Goal: Find specific page/section: Find specific page/section

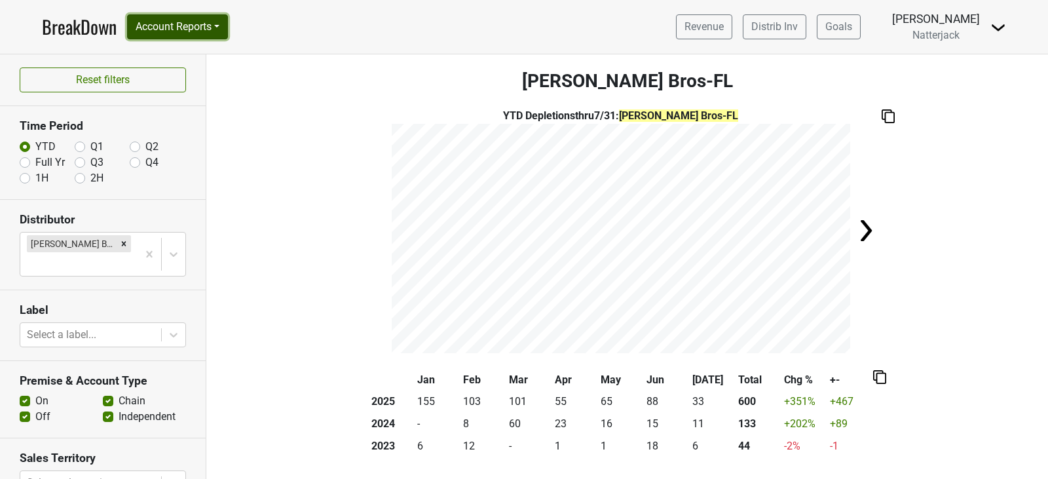
click at [223, 28] on button "Account Reports" at bounding box center [177, 26] width 101 height 25
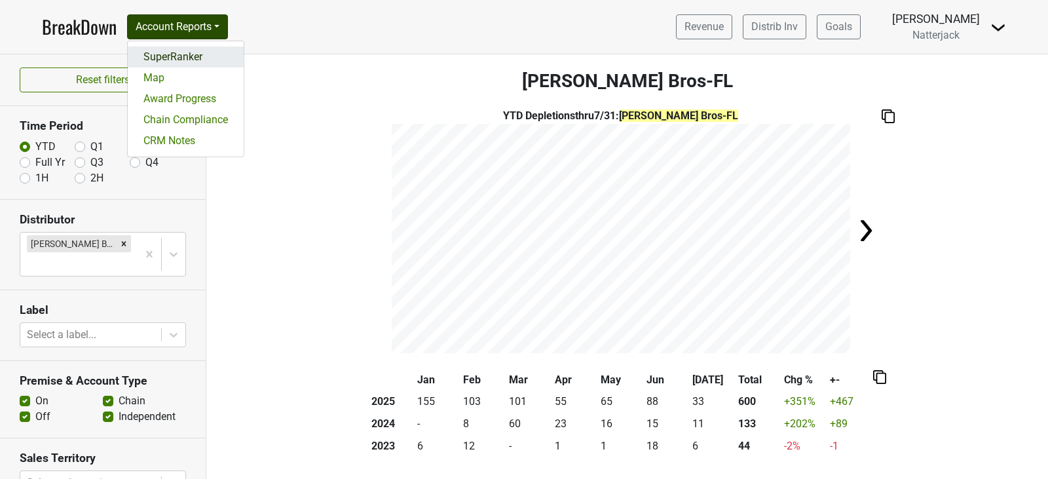
click at [210, 59] on link "SuperRanker" at bounding box center [186, 56] width 116 height 21
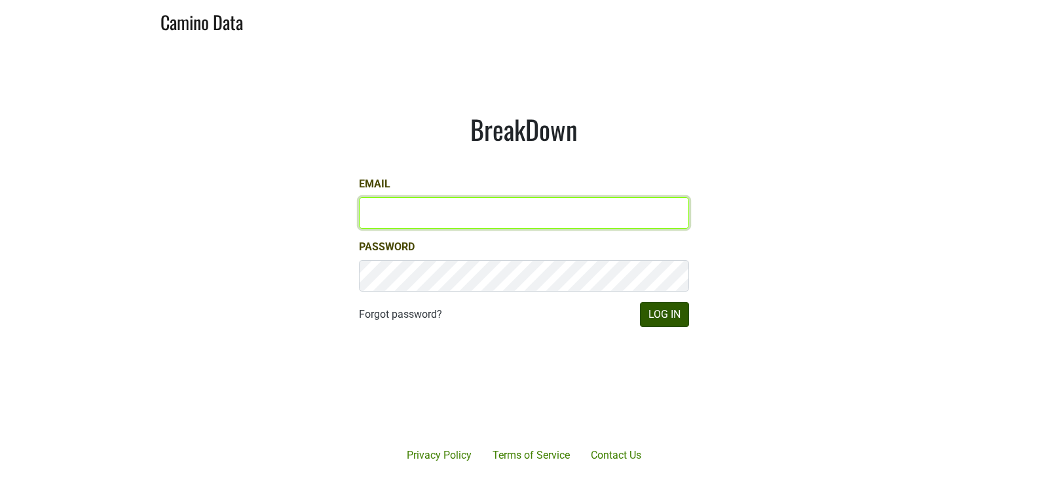
type input "[EMAIL_ADDRESS][DOMAIN_NAME]"
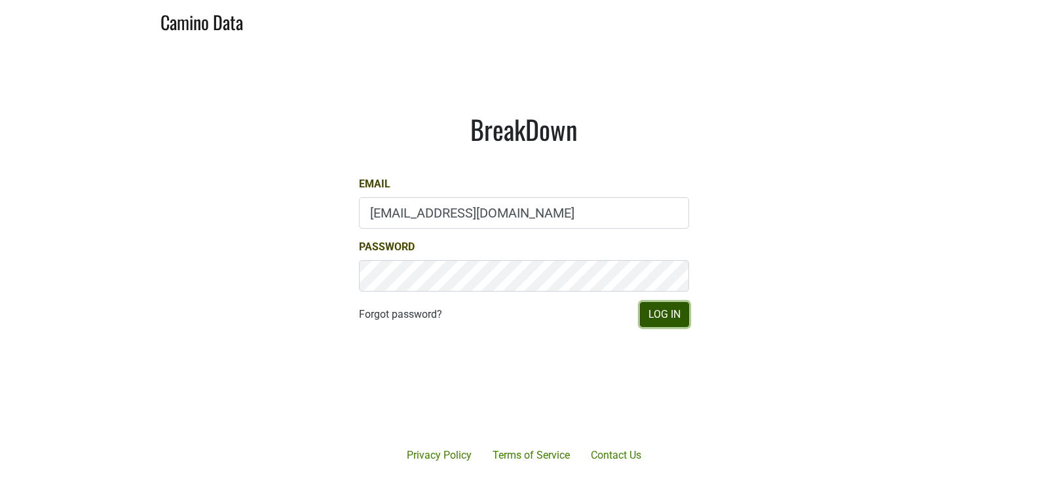
click at [674, 311] on button "Log In" at bounding box center [664, 314] width 49 height 25
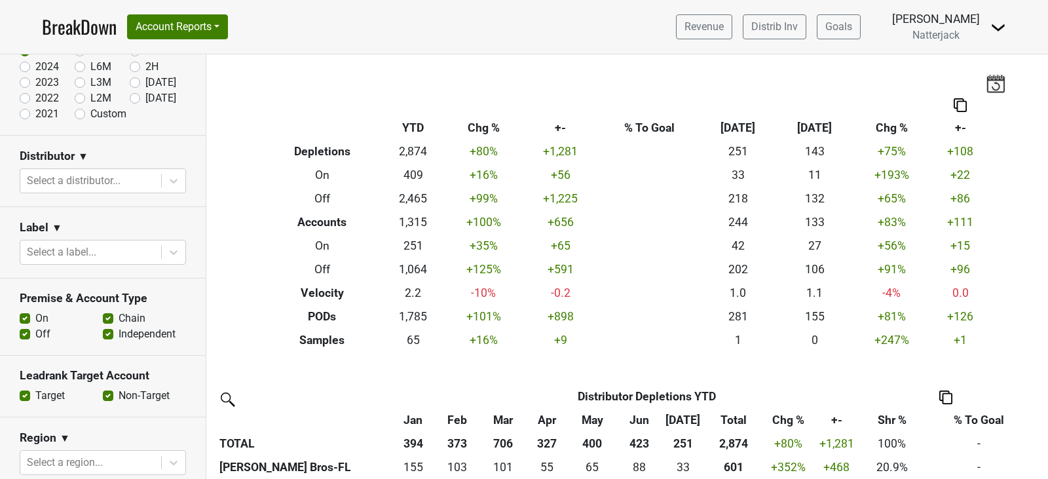
scroll to position [117, 0]
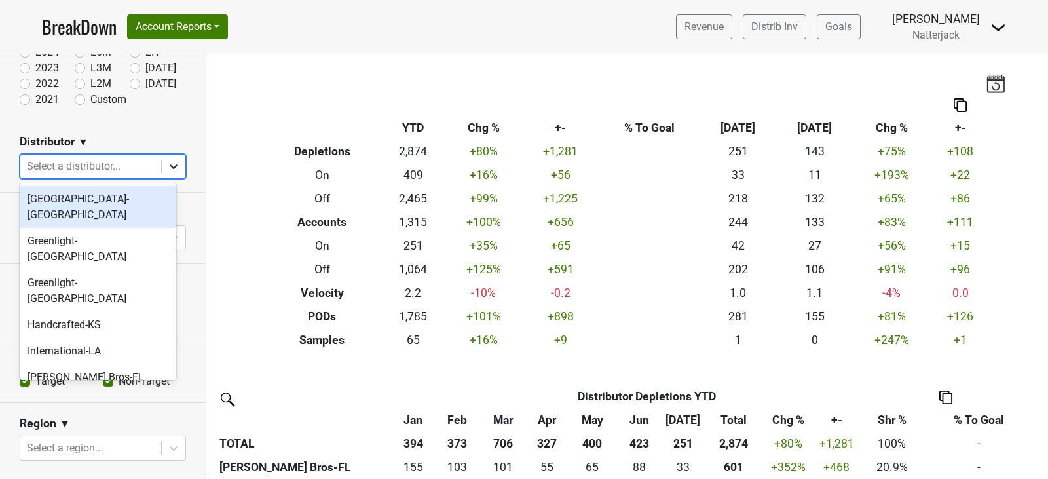
click at [167, 167] on icon at bounding box center [173, 166] width 13 height 13
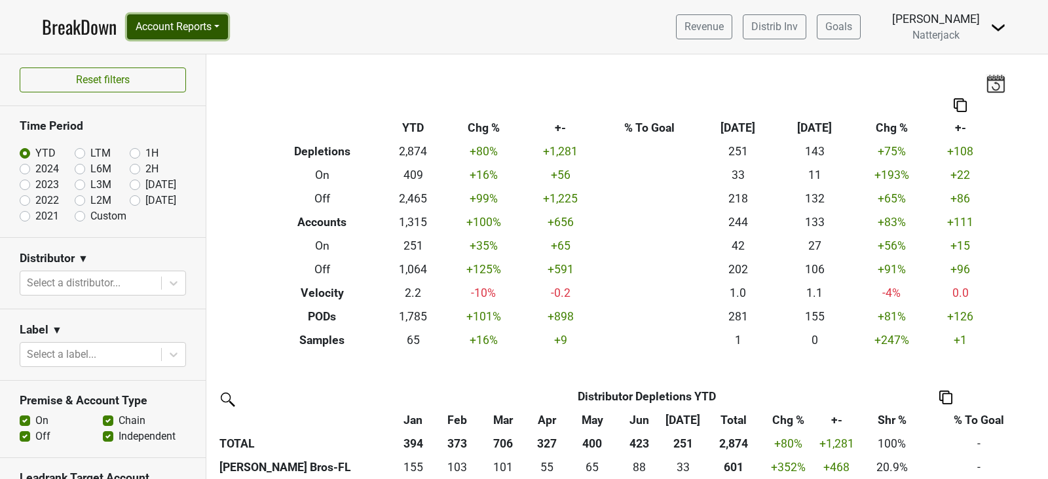
click at [228, 32] on button "Account Reports" at bounding box center [177, 26] width 101 height 25
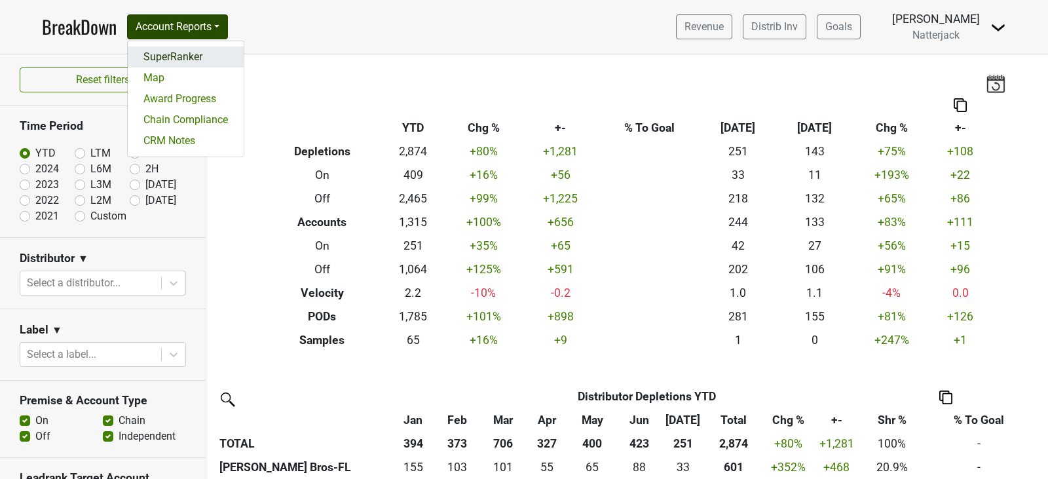
click at [213, 55] on link "SuperRanker" at bounding box center [186, 56] width 116 height 21
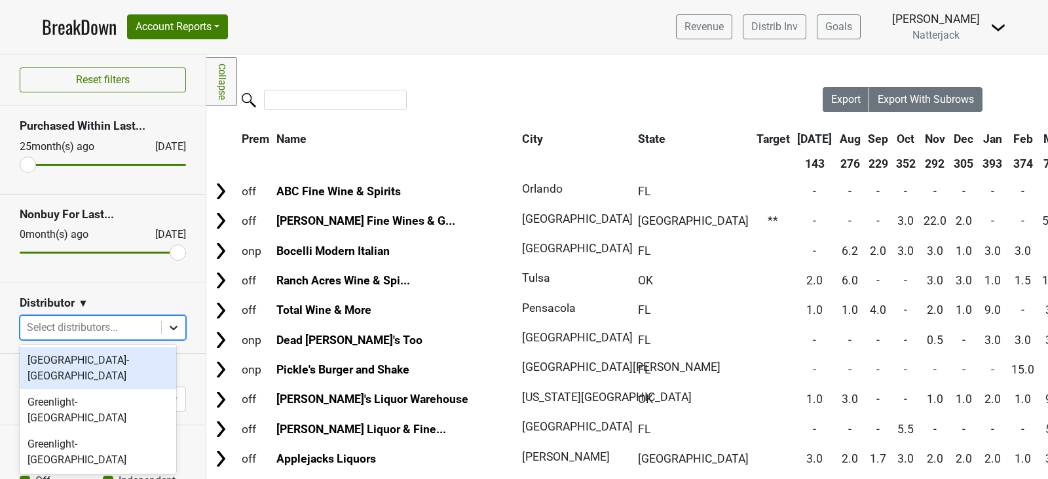
click at [167, 329] on icon at bounding box center [173, 327] width 13 height 13
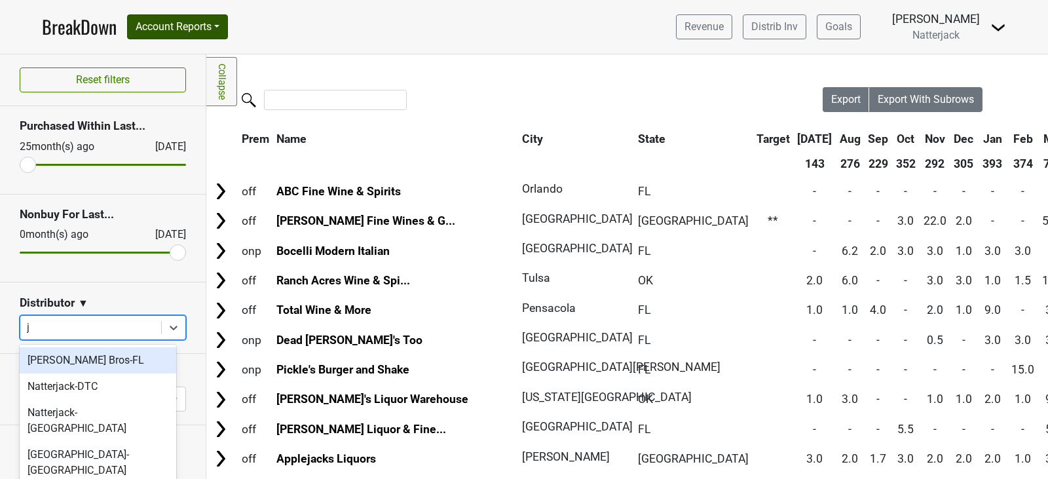
type input "j"
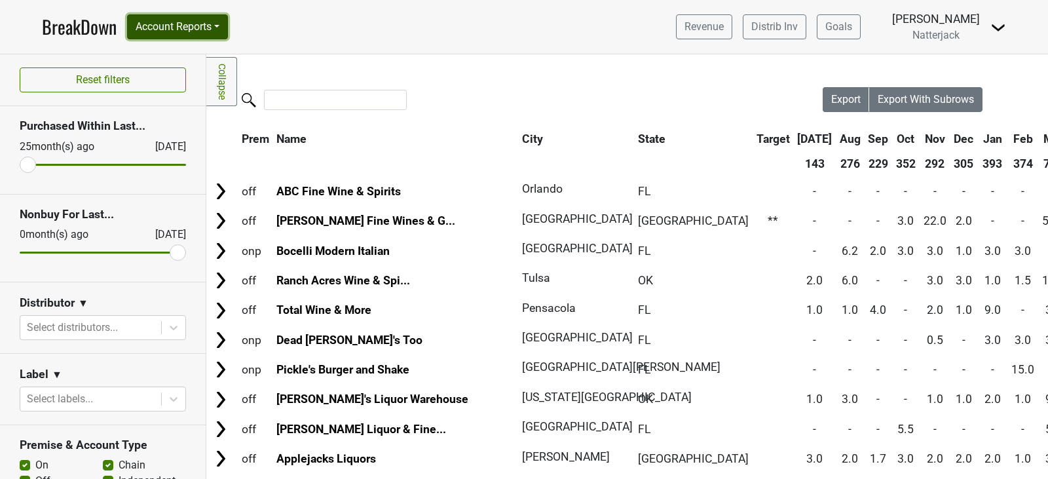
click at [227, 29] on button "Account Reports" at bounding box center [177, 26] width 101 height 25
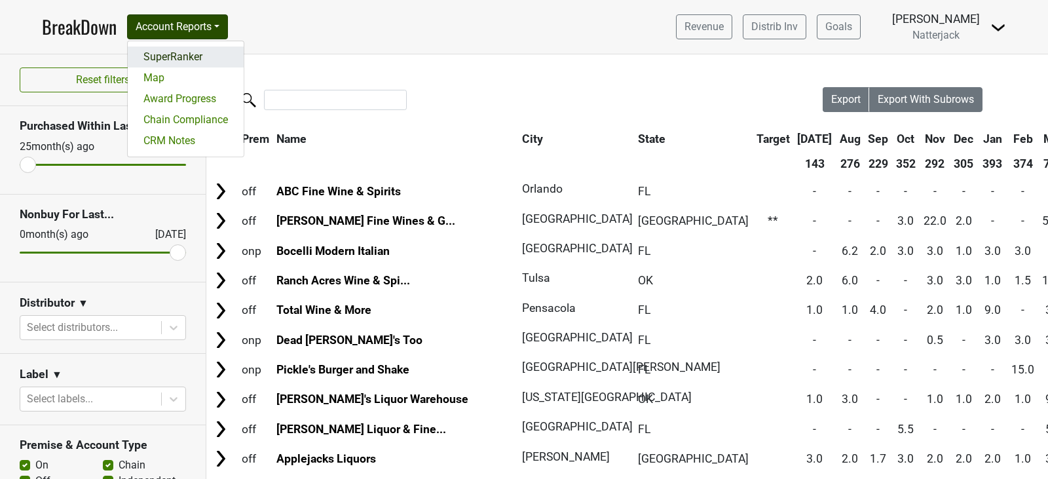
click at [210, 54] on link "SuperRanker" at bounding box center [186, 56] width 116 height 21
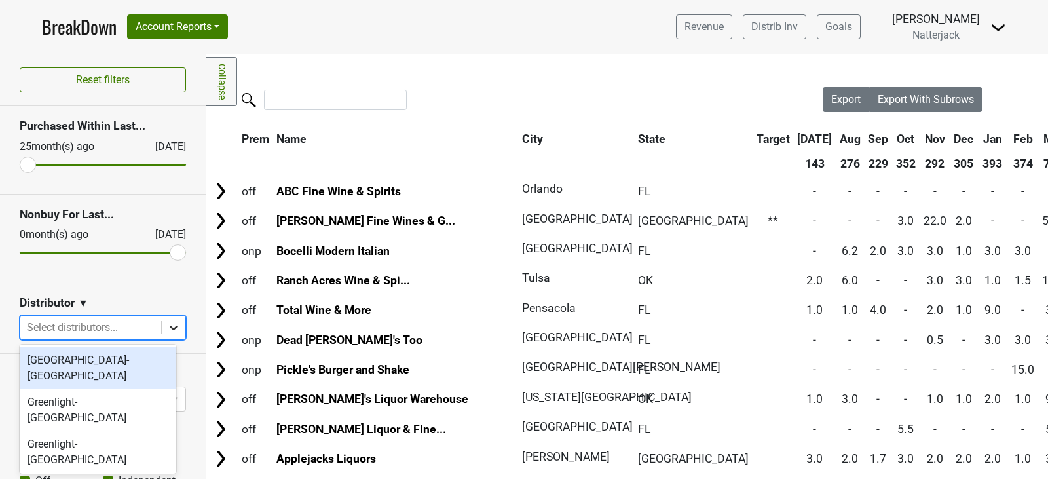
click at [164, 335] on div at bounding box center [174, 328] width 24 height 24
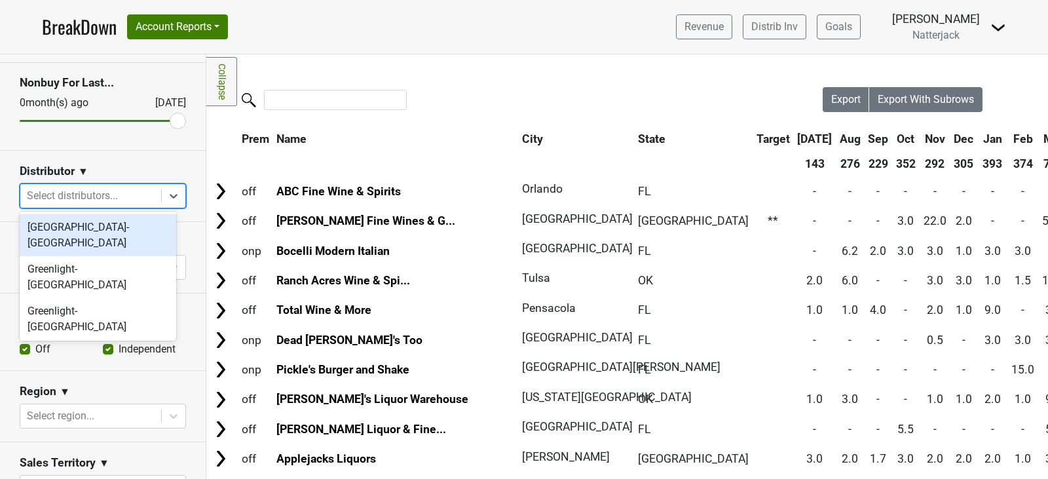
scroll to position [133, 0]
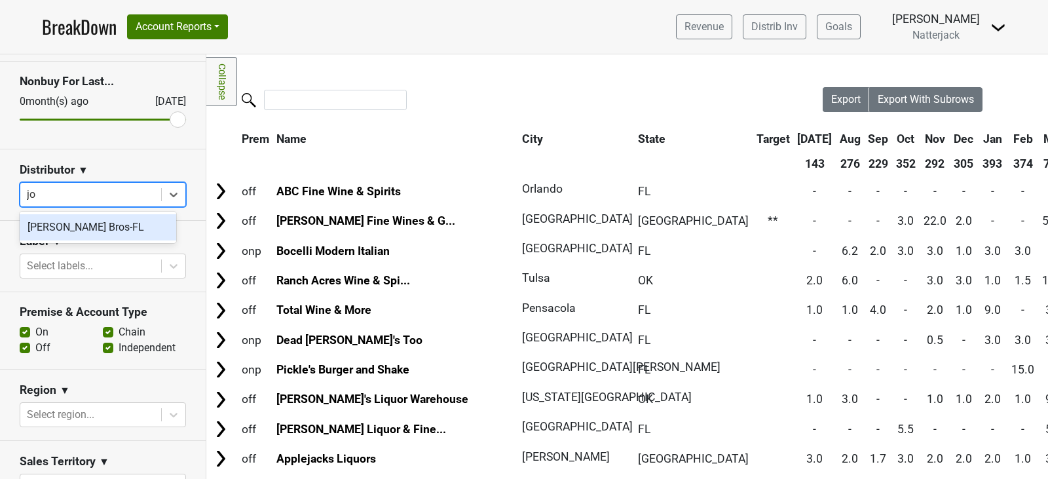
type input "j"
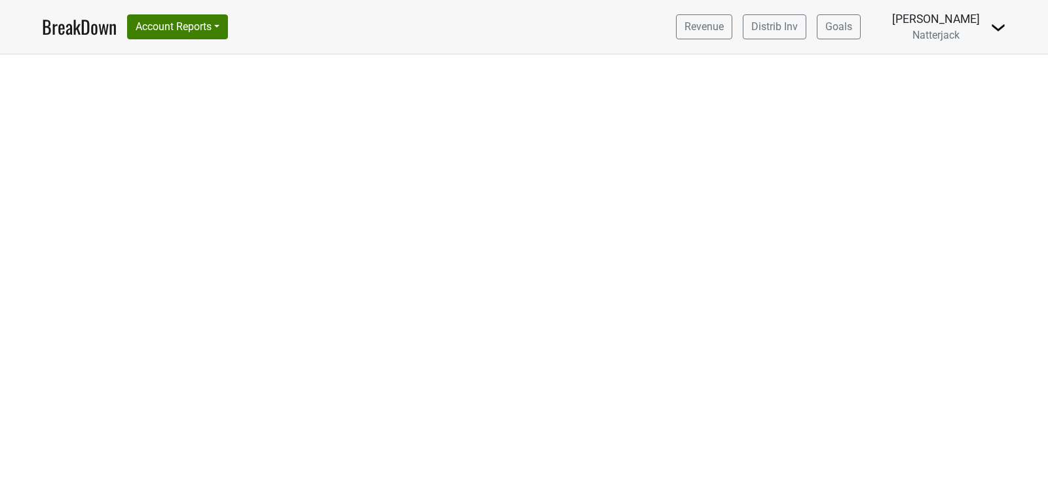
select select "FL"
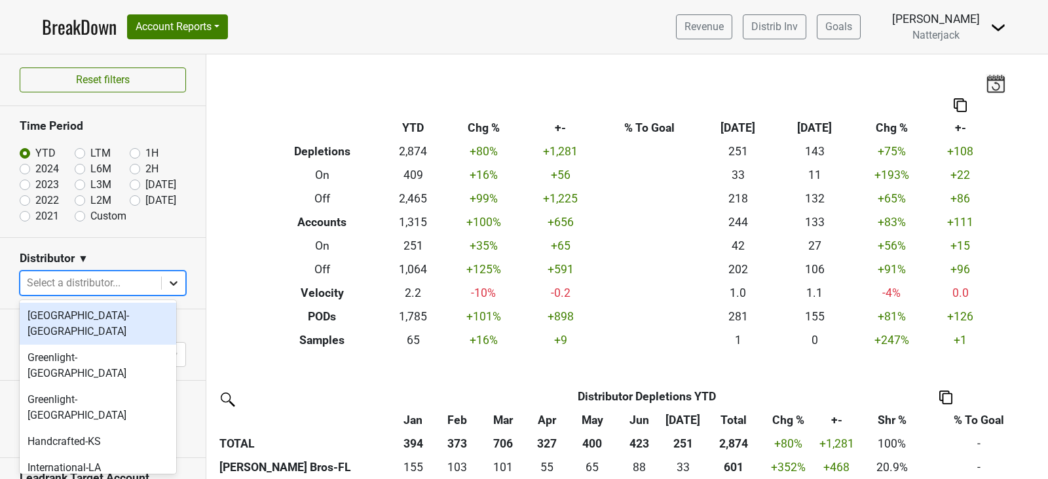
click at [167, 276] on icon at bounding box center [173, 282] width 13 height 13
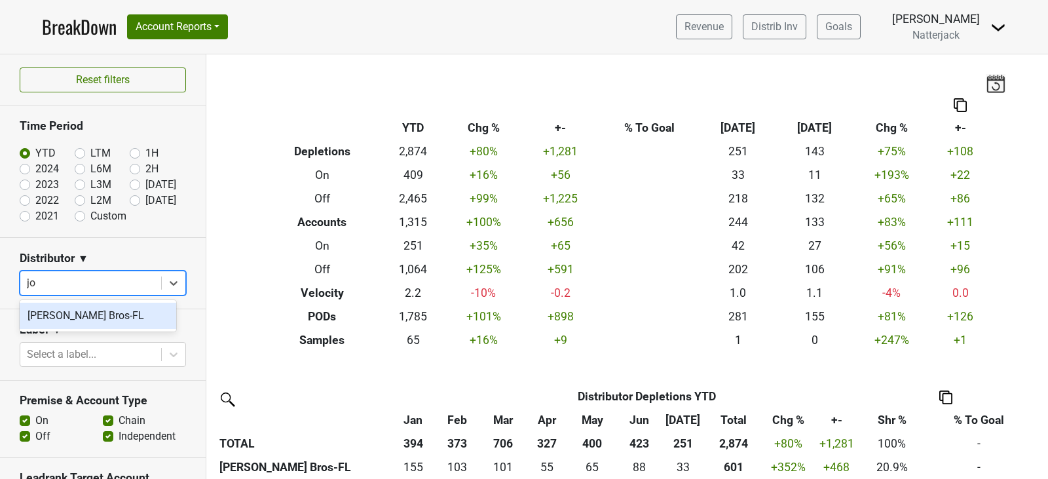
type input "j"
